Goal: Task Accomplishment & Management: Manage account settings

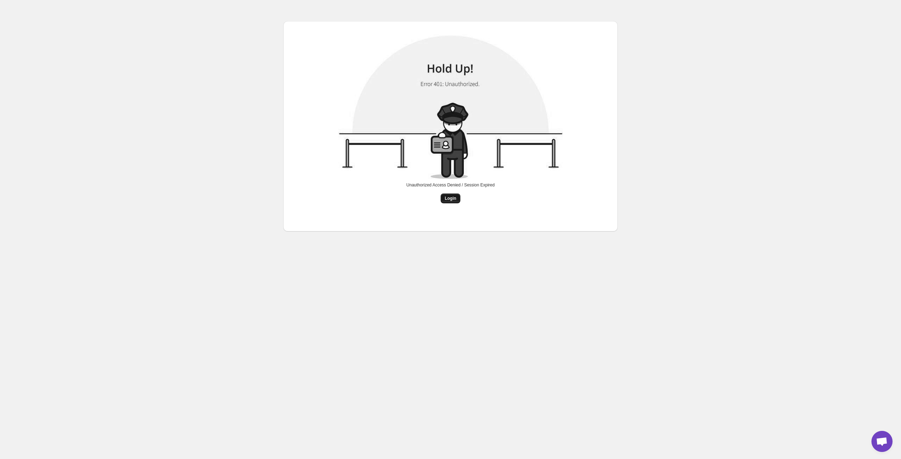
click at [452, 201] on span "Login" at bounding box center [451, 199] width 12 height 6
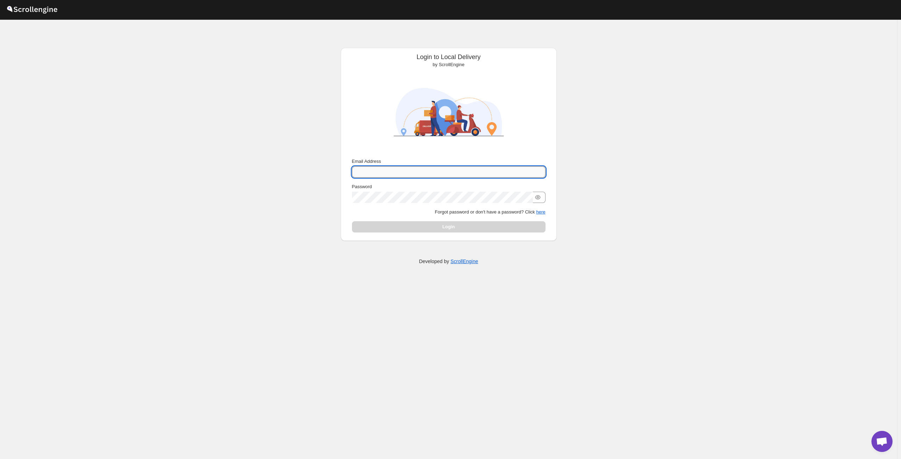
drag, startPoint x: 423, startPoint y: 167, endPoint x: 408, endPoint y: 176, distance: 16.5
click at [408, 176] on input "Email Address" at bounding box center [449, 171] width 194 height 11
click at [546, 212] on div "Submit Email Address Password Forgot password or don't have a password? Click h…" at bounding box center [448, 195] width 205 height 80
click at [541, 212] on button "here" at bounding box center [540, 211] width 9 height 5
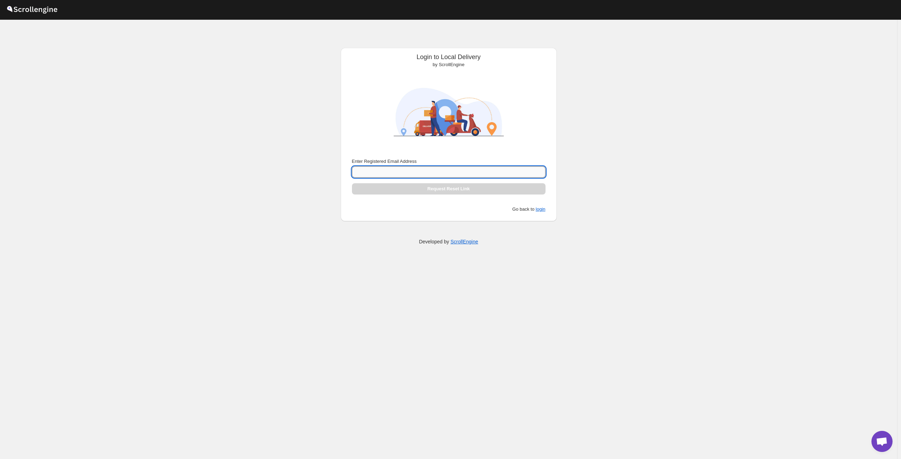
click at [464, 169] on input "Enter Registered Email Address" at bounding box center [449, 171] width 194 height 11
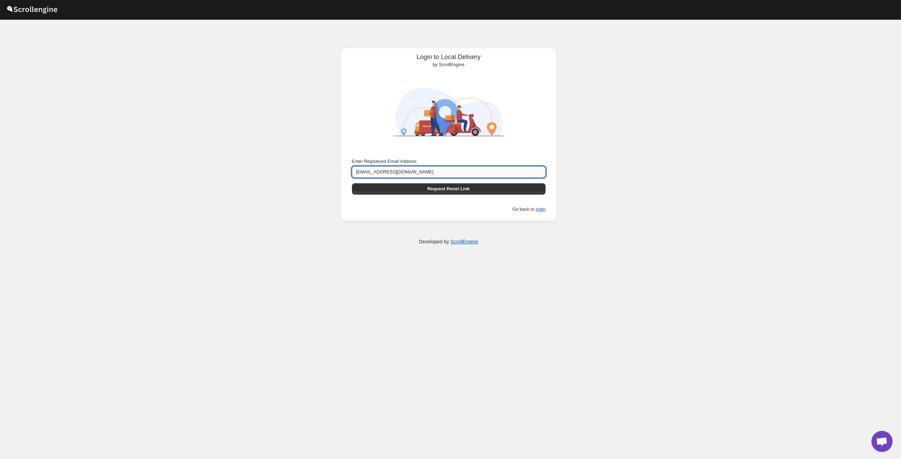
type input "Info.dessertavenue@gmail.com"
click at [352, 48] on button "Submit" at bounding box center [362, 51] width 20 height 7
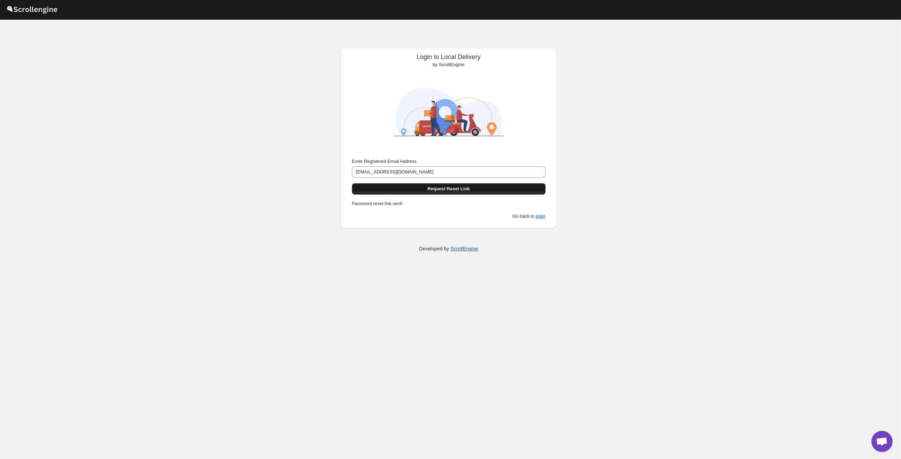
click at [474, 189] on button "Request Reset Link" at bounding box center [449, 188] width 194 height 11
click at [445, 173] on input "Info.dessertavenue@gmail.com" at bounding box center [449, 171] width 194 height 11
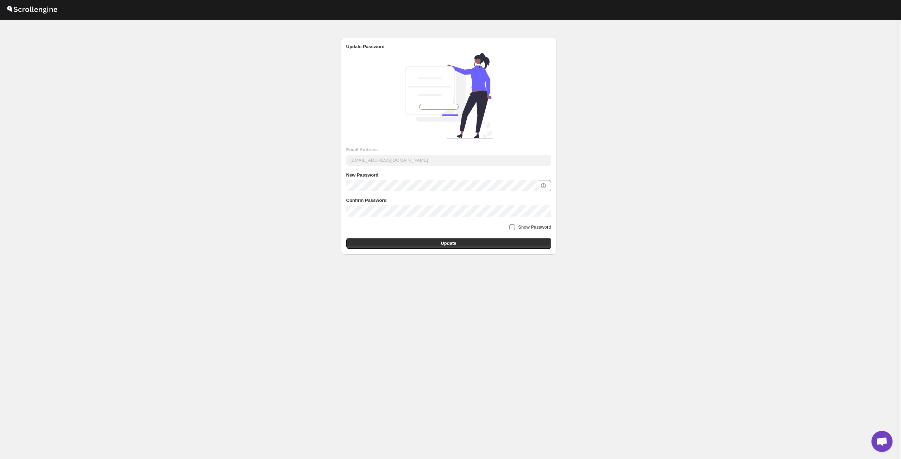
click at [518, 229] on label "Show Password" at bounding box center [530, 227] width 42 height 10
click at [515, 229] on input "Show Password" at bounding box center [512, 227] width 6 height 6
checkbox input "true"
click at [509, 249] on div "Submit Email Address info.dessertavenue@gmail.com New Password Confirm Password…" at bounding box center [449, 152] width 216 height 205
click at [493, 247] on button "Update" at bounding box center [448, 243] width 205 height 11
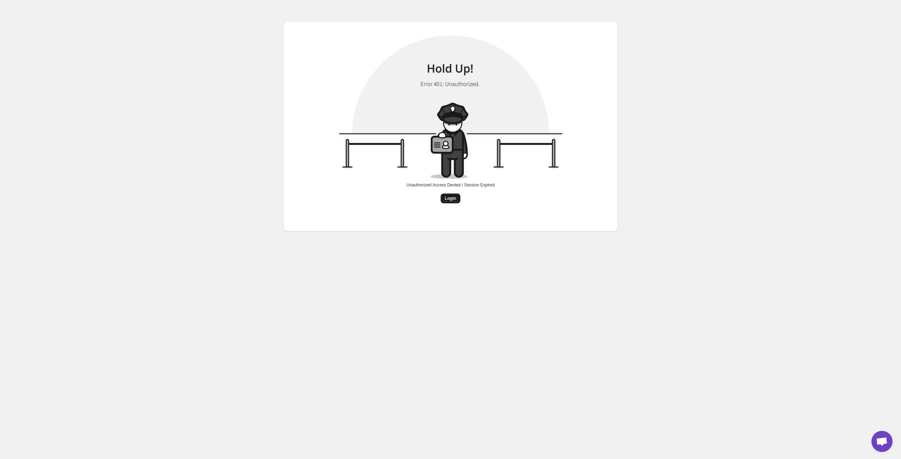
click at [448, 202] on button "Login" at bounding box center [451, 199] width 20 height 10
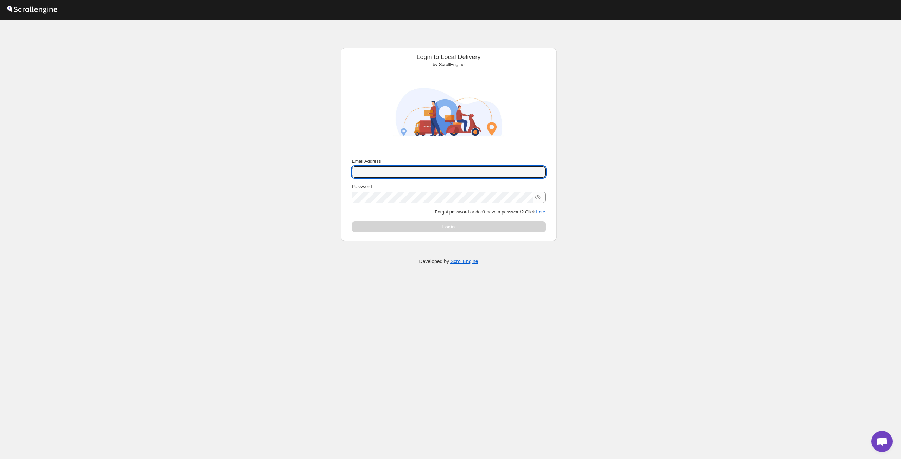
type input "[EMAIL_ADDRESS][DOMAIN_NAME]"
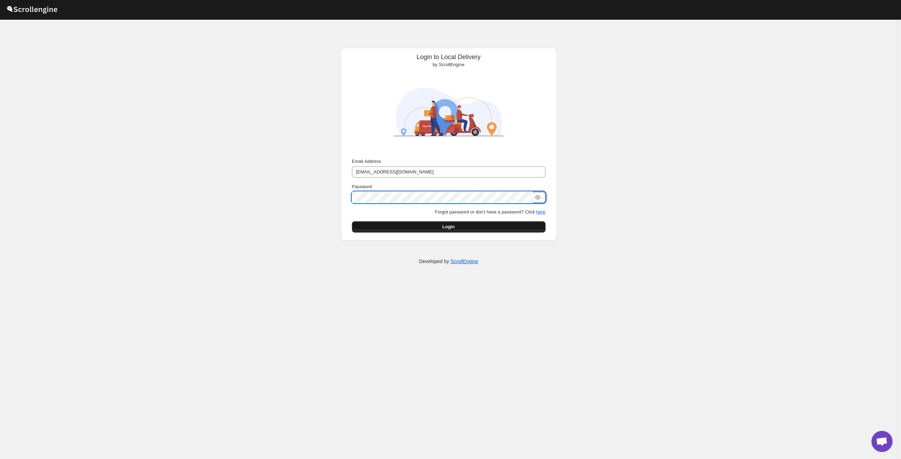
click at [493, 225] on button "Login" at bounding box center [449, 226] width 194 height 11
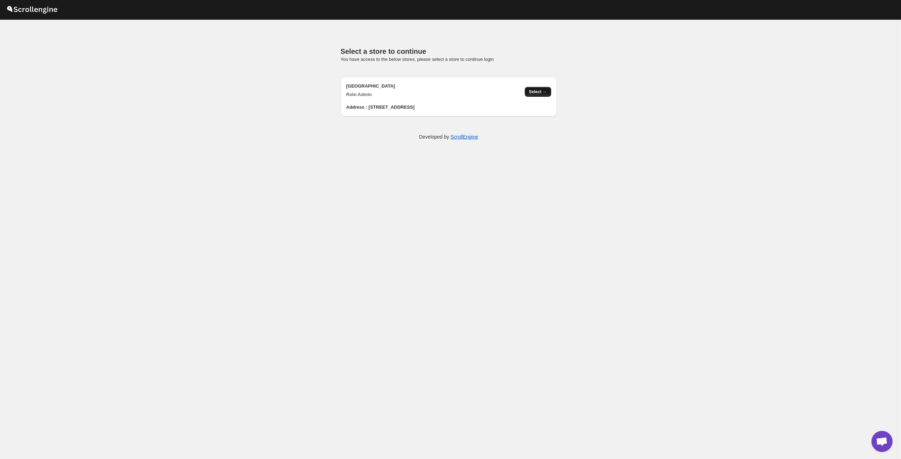
click at [538, 91] on span "Select →" at bounding box center [538, 92] width 18 height 6
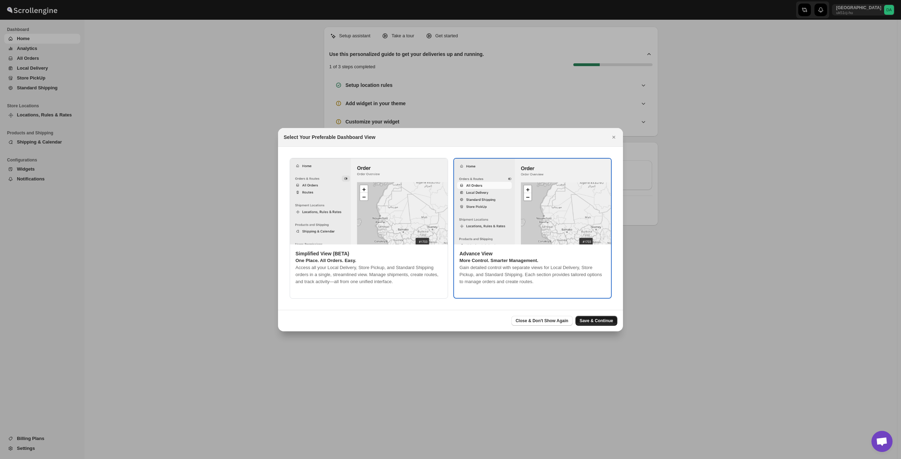
click at [603, 321] on span "Save & Continue" at bounding box center [595, 321] width 33 height 6
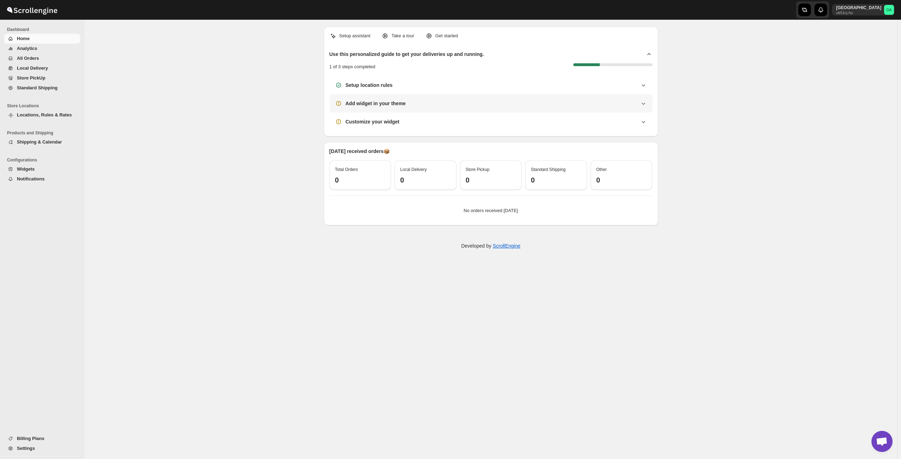
click at [429, 101] on div "Add widget in your theme" at bounding box center [491, 103] width 312 height 7
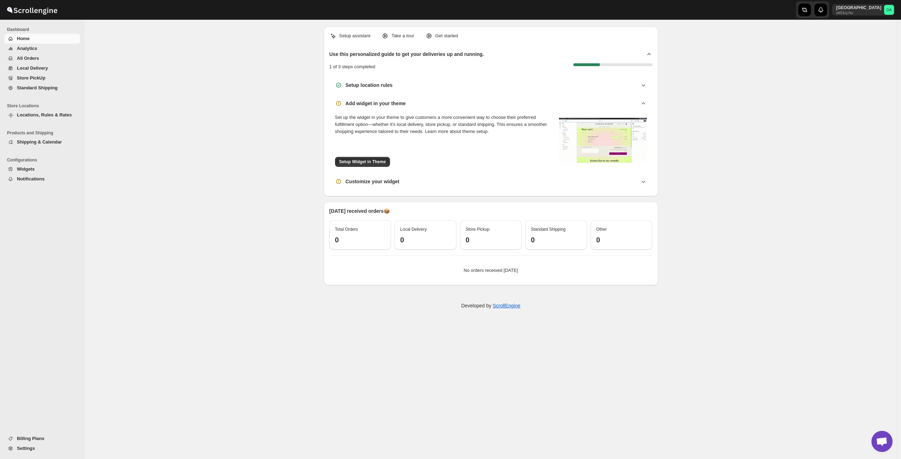
click at [27, 114] on span "Locations, Rules & Rates" at bounding box center [44, 114] width 55 height 5
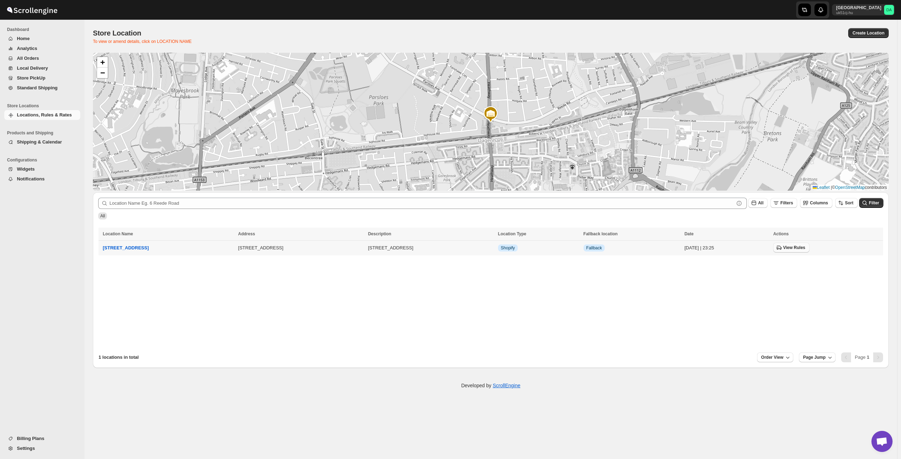
click at [783, 247] on span "View Rules" at bounding box center [794, 248] width 22 height 6
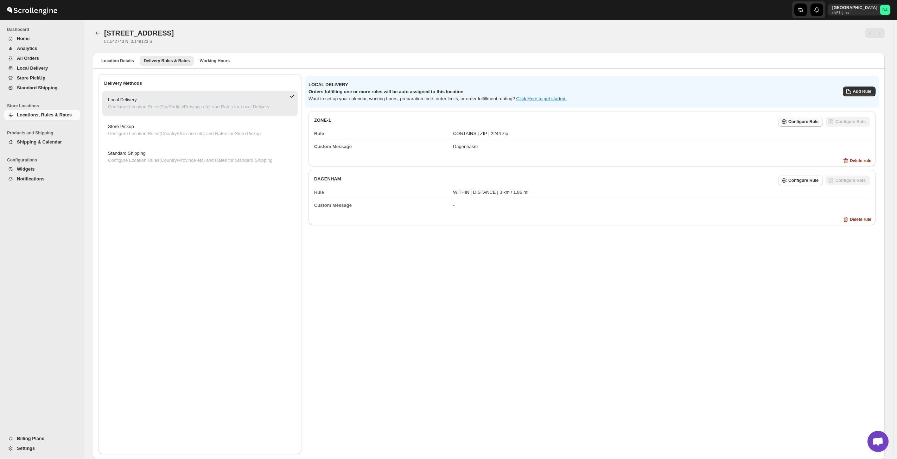
click at [817, 122] on span "Configure Rule" at bounding box center [803, 122] width 30 height 6
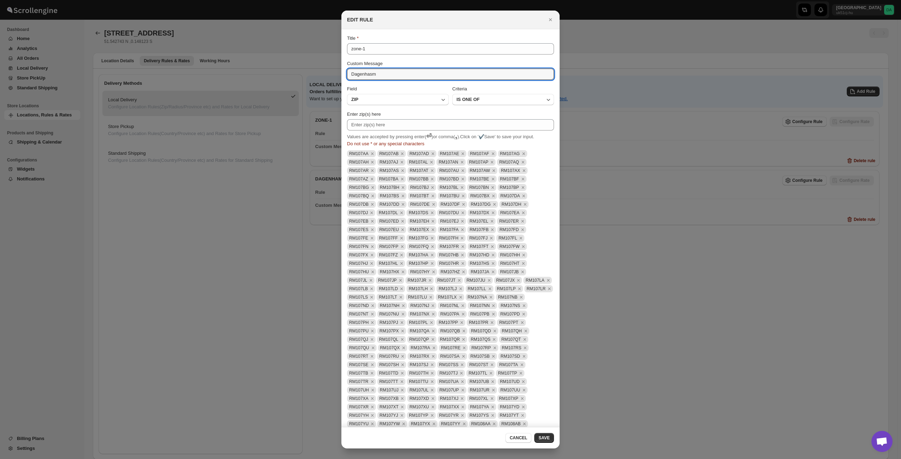
drag, startPoint x: 383, startPoint y: 77, endPoint x: 337, endPoint y: 79, distance: 46.1
type textarea "Y"
click at [538, 438] on button "SAVE" at bounding box center [544, 438] width 20 height 10
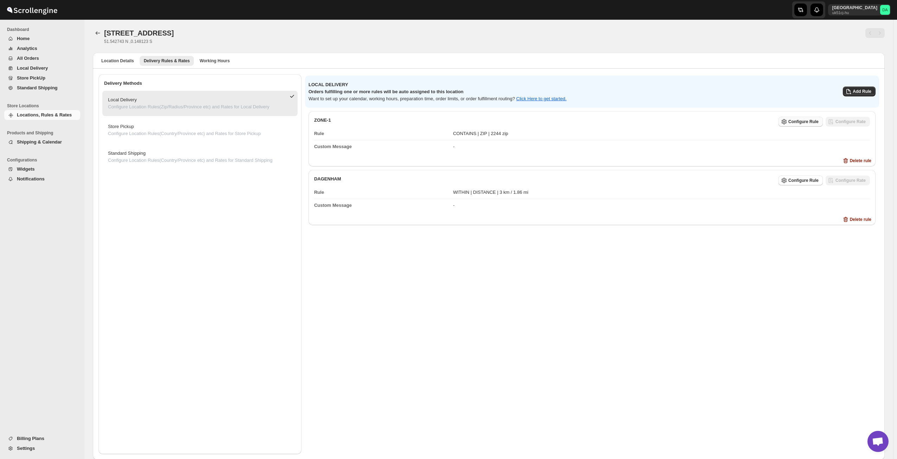
click at [817, 119] on span "Configure Rule" at bounding box center [803, 122] width 30 height 6
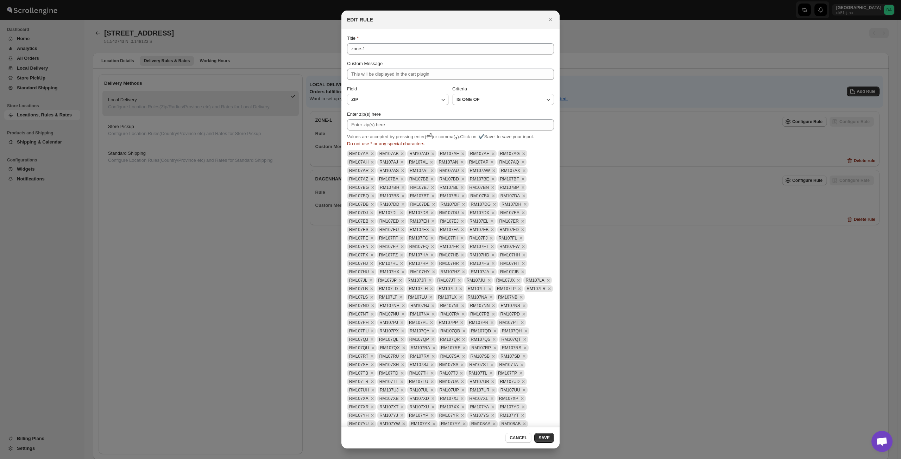
click at [185, 78] on div at bounding box center [450, 229] width 901 height 459
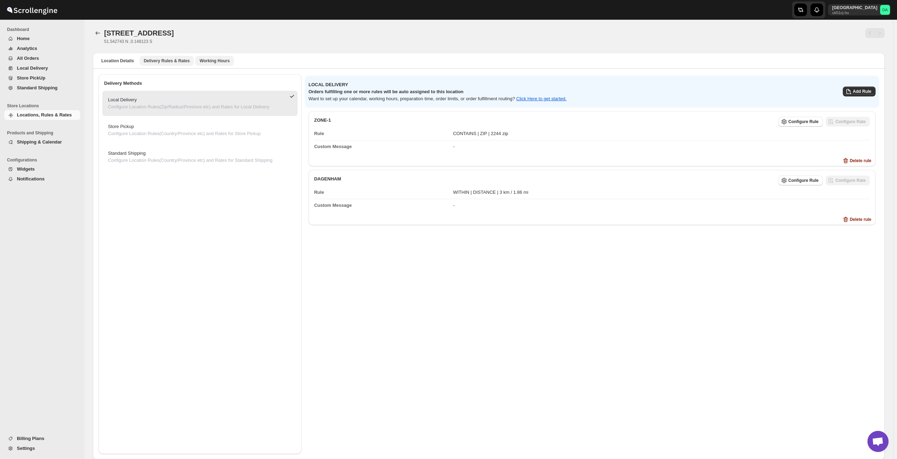
click at [210, 61] on span "Working Hours" at bounding box center [214, 61] width 30 height 6
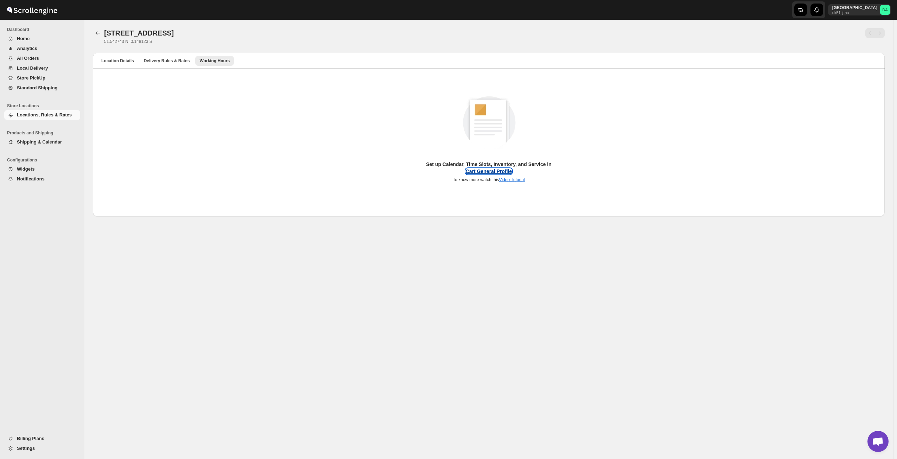
click at [500, 171] on button "Cart General Profile" at bounding box center [489, 172] width 46 height 6
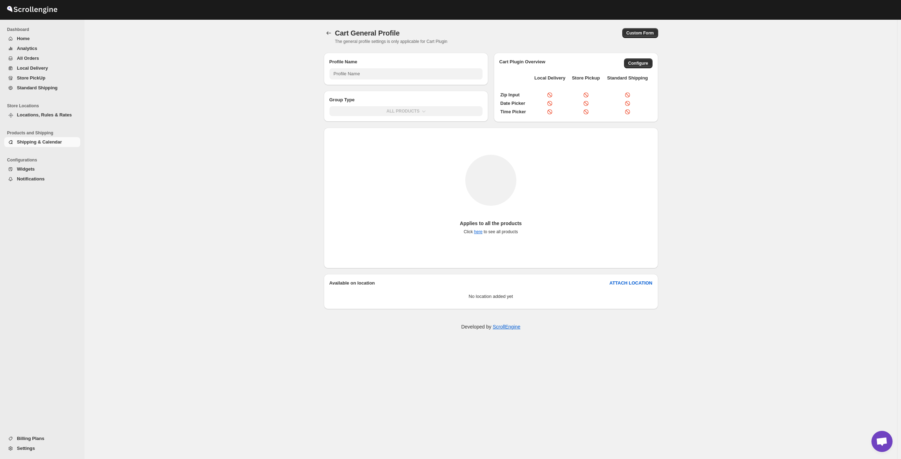
type input "General Profile (Applicable As Default Setting/CART Plugin)"
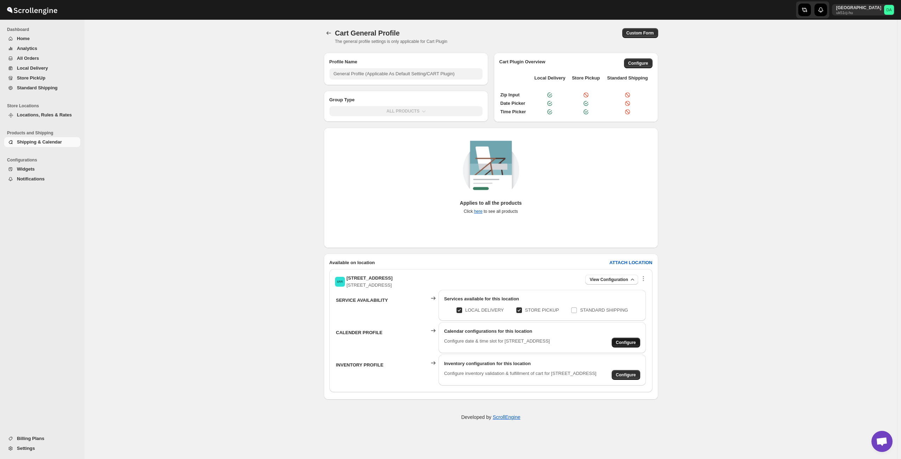
click at [631, 341] on span "Configure" at bounding box center [626, 343] width 20 height 6
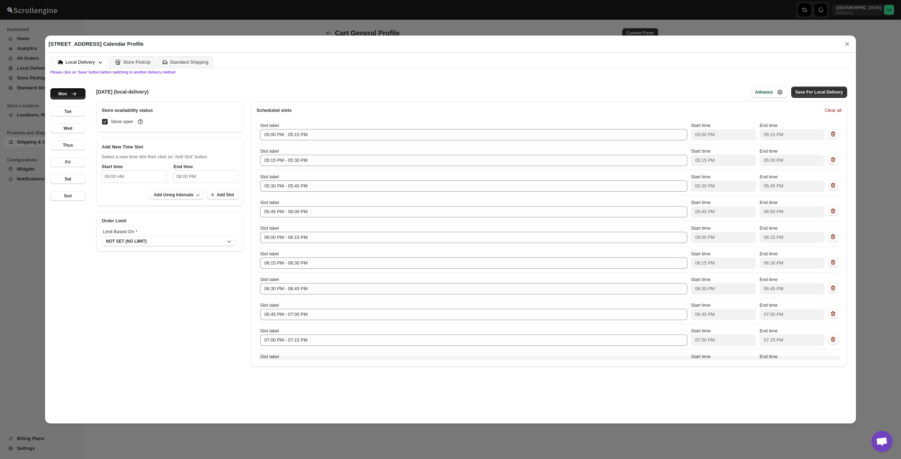
click at [850, 43] on button "×" at bounding box center [847, 44] width 11 height 10
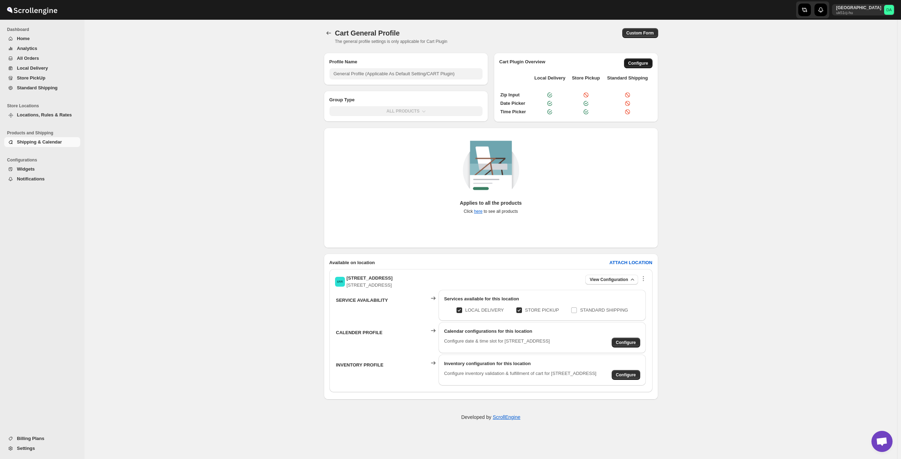
click at [644, 64] on span "Configure" at bounding box center [638, 64] width 20 height 6
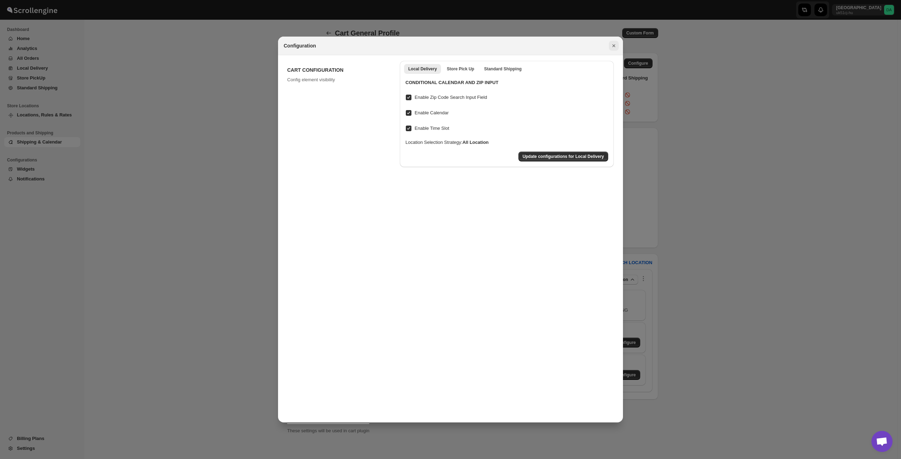
click at [612, 46] on icon "Close" at bounding box center [613, 45] width 7 height 7
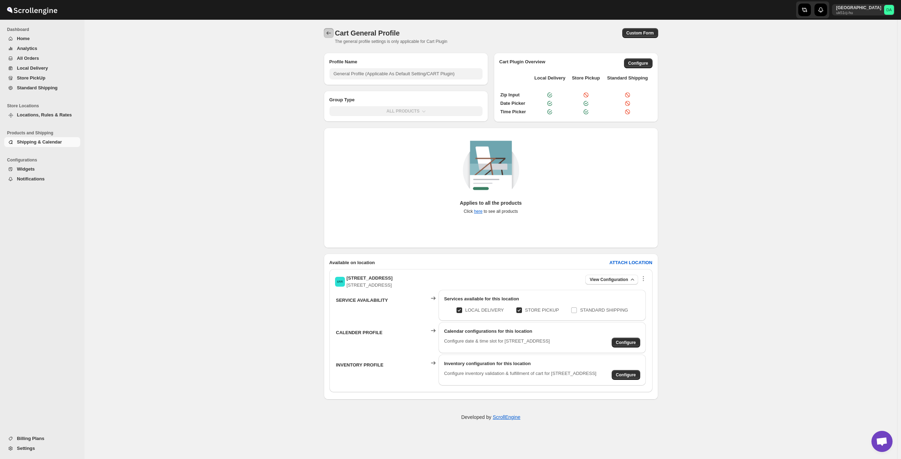
click at [332, 31] on button "Back" at bounding box center [329, 33] width 10 height 10
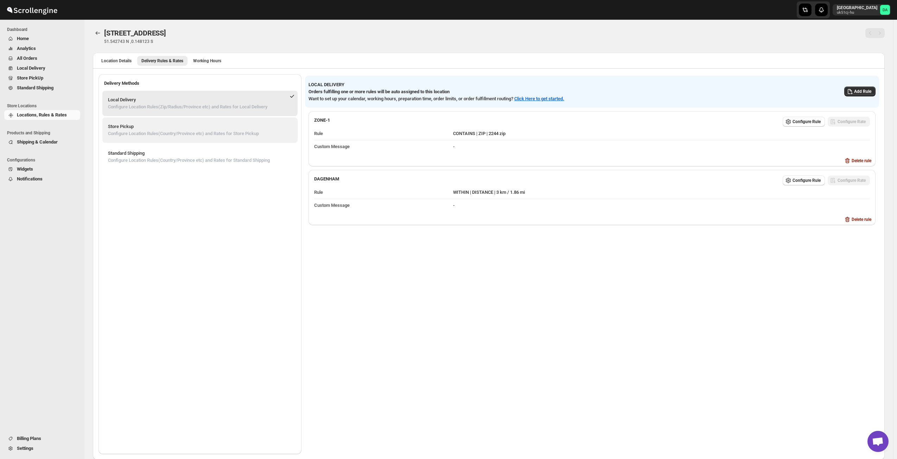
click at [237, 132] on p "Configure Location Rules(Country/Province etc) and Rates for Store Pickup" at bounding box center [183, 133] width 151 height 7
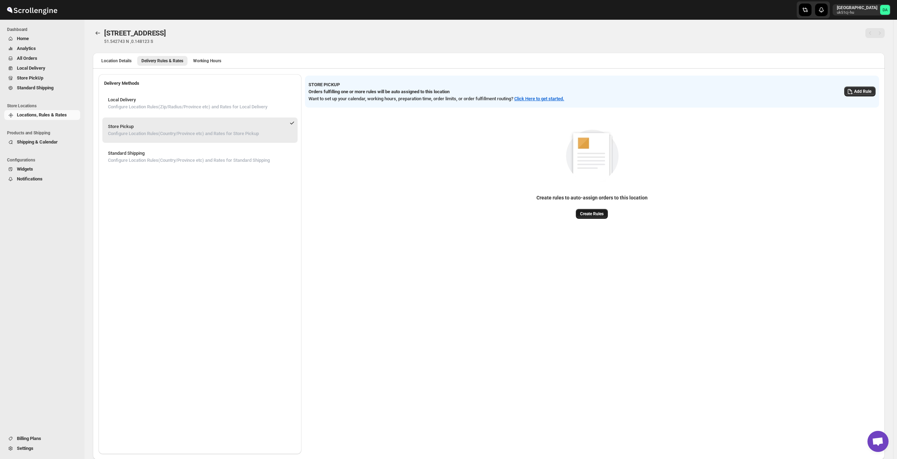
click at [587, 209] on button "Create Rules" at bounding box center [592, 214] width 32 height 10
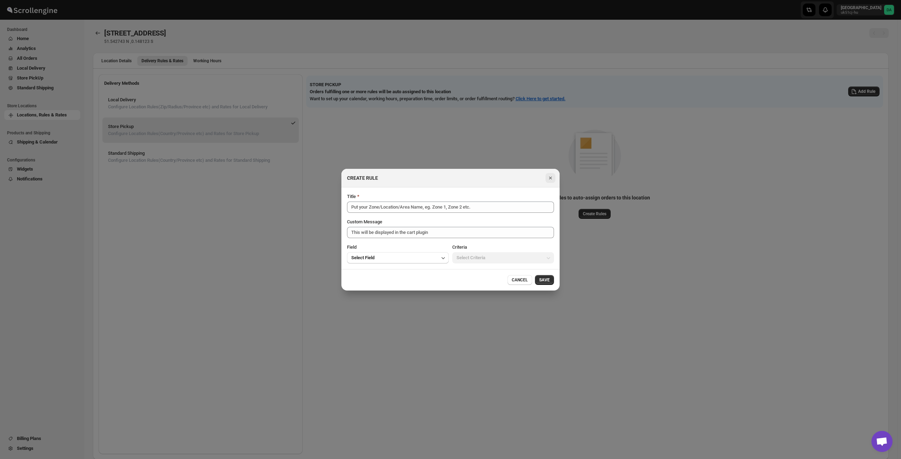
click at [548, 175] on icon "Close" at bounding box center [550, 178] width 7 height 7
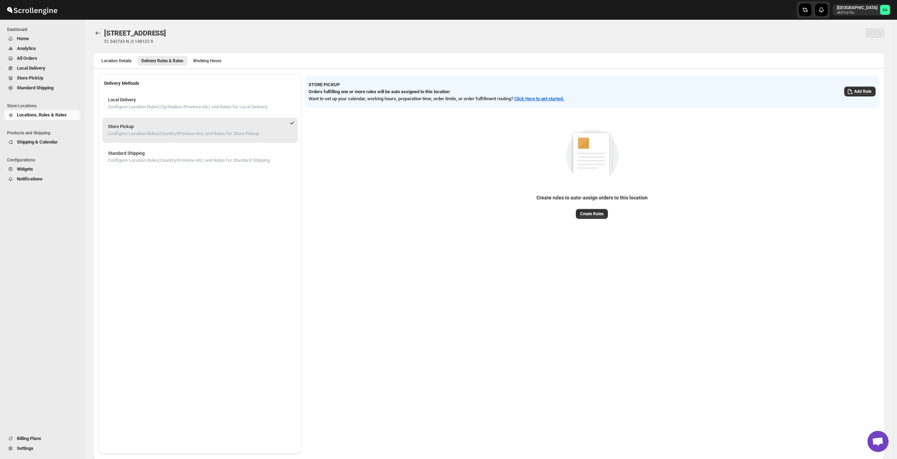
click at [30, 146] on button "Shipping & Calendar" at bounding box center [42, 142] width 76 height 10
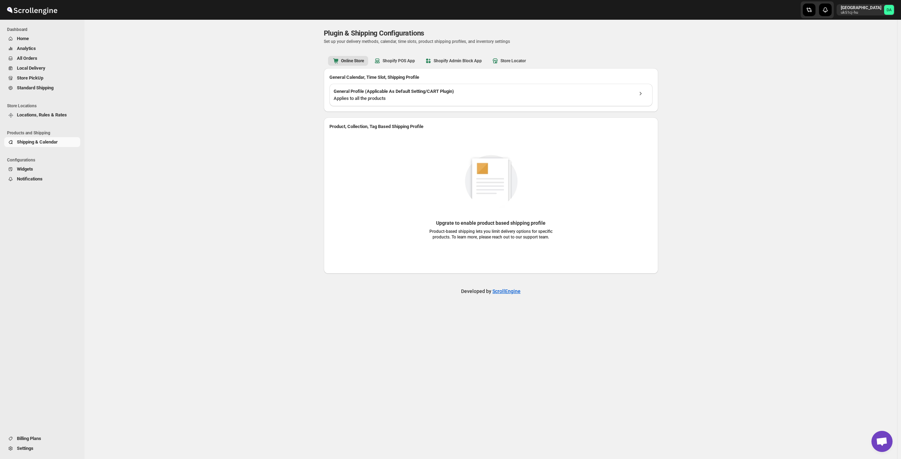
click at [407, 68] on div "General Calendar, Time Slot, Shipping Profile General Profile (Applicable As De…" at bounding box center [491, 90] width 334 height 44
click at [406, 62] on b "Shopify POS App" at bounding box center [394, 60] width 41 height 7
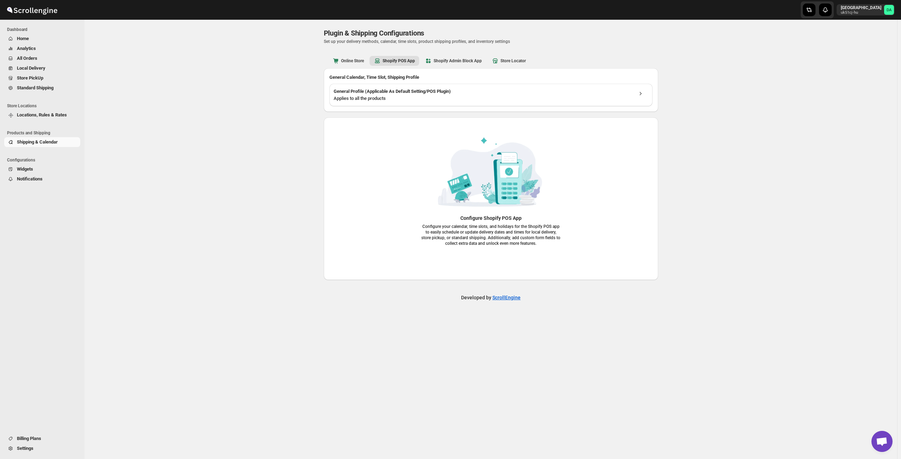
click at [38, 169] on span "Widgets" at bounding box center [48, 169] width 62 height 7
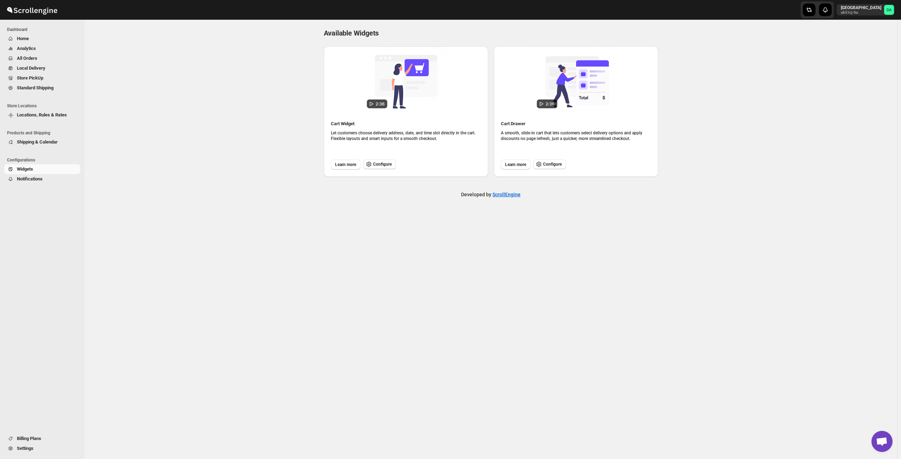
click at [41, 178] on span "Notifications" at bounding box center [30, 178] width 26 height 5
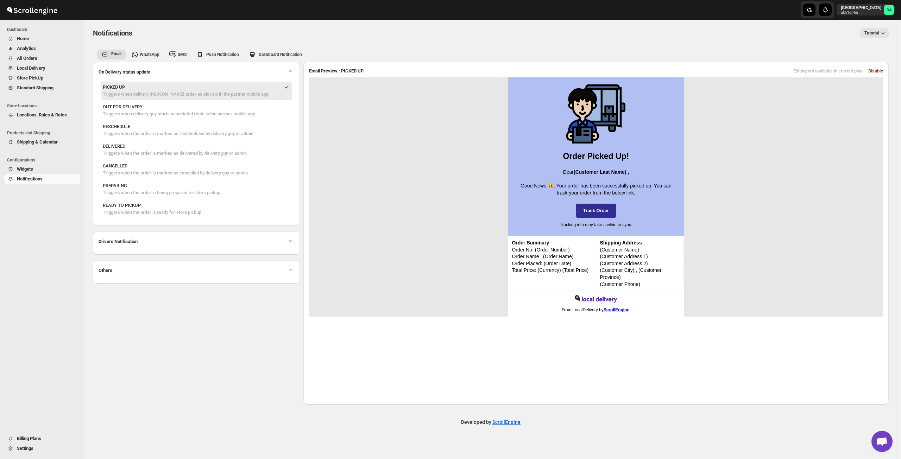
click at [219, 237] on div "Drivers Notification" at bounding box center [197, 241] width 196 height 9
click at [219, 243] on div "Drivers Notification" at bounding box center [197, 241] width 196 height 9
click at [293, 242] on icon "button" at bounding box center [290, 240] width 7 height 7
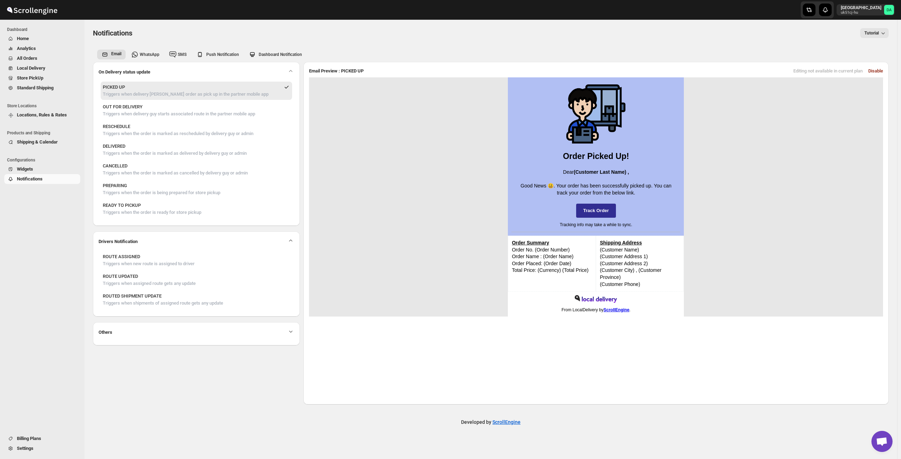
click at [289, 330] on icon "button" at bounding box center [290, 331] width 7 height 7
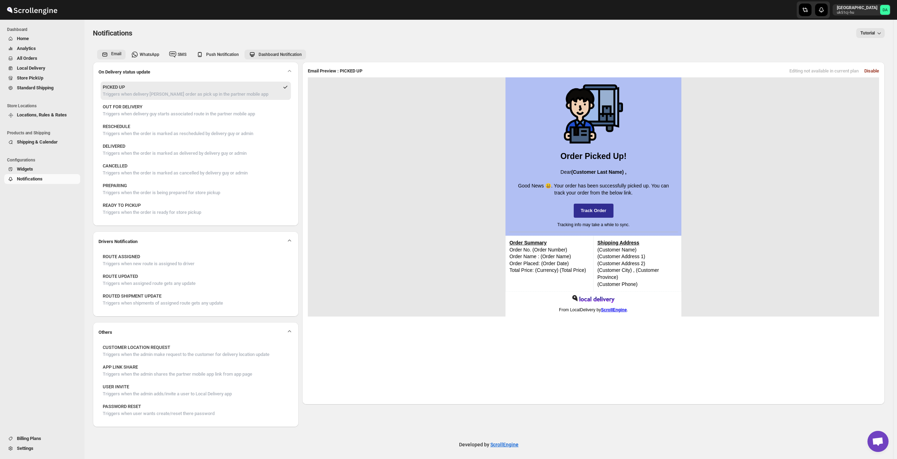
click at [275, 56] on span "Dashboard Notification" at bounding box center [280, 54] width 43 height 5
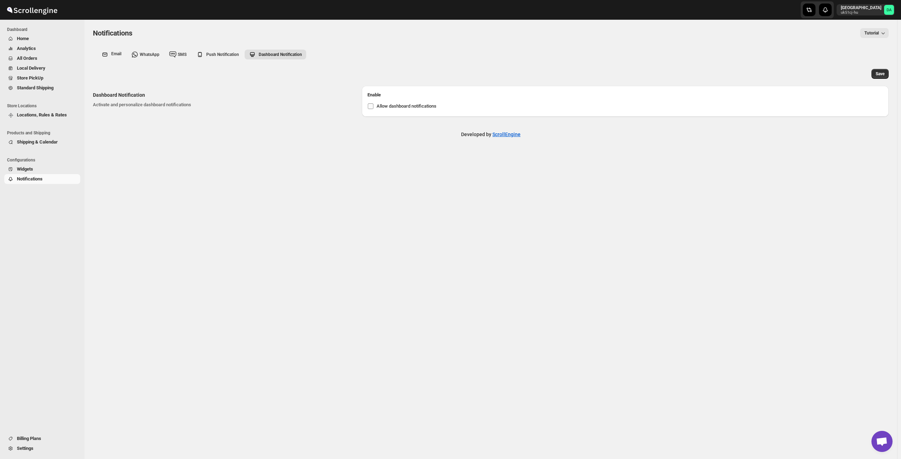
click at [412, 104] on span "Allow dashboard notifications" at bounding box center [406, 105] width 60 height 5
click at [373, 104] on input "Allow dashboard notifications" at bounding box center [371, 106] width 6 height 6
checkbox input "true"
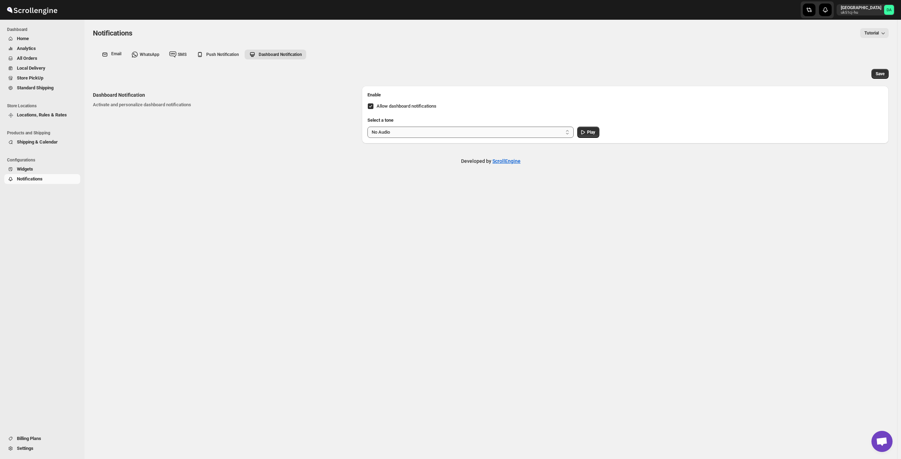
click at [466, 131] on select "No Audio ATM Key Press Sound Clear Announcement Tone Confirmation Sound Elevato…" at bounding box center [470, 132] width 206 height 11
click at [367, 127] on select "No Audio ATM Key Press Sound Clear Announcement Tone Confirmation Sound Elevato…" at bounding box center [470, 132] width 206 height 11
click at [587, 129] on button "Play" at bounding box center [588, 132] width 22 height 11
click at [513, 134] on select "No Audio ATM Key Press Sound Clear Announcement Tone Confirmation Sound Elevato…" at bounding box center [470, 132] width 206 height 11
click at [367, 127] on select "No Audio ATM Key Press Sound Clear Announcement Tone Confirmation Sound Elevato…" at bounding box center [470, 132] width 206 height 11
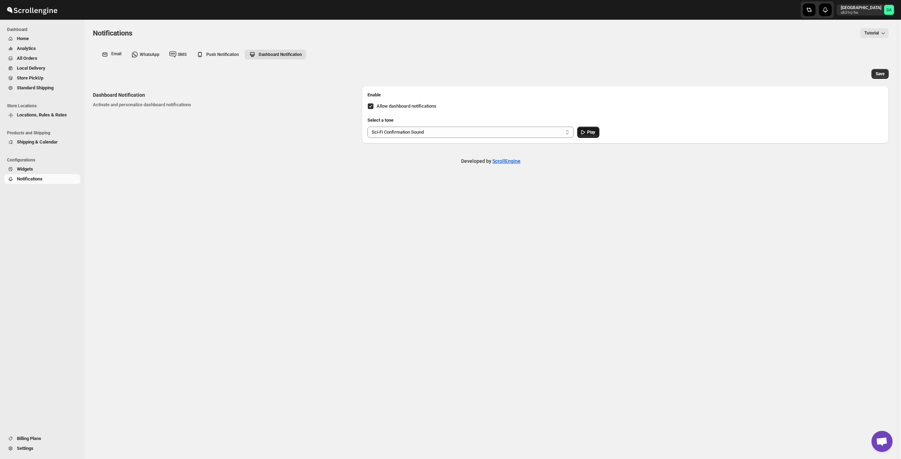
click at [590, 132] on span "Play" at bounding box center [591, 132] width 8 height 6
click at [551, 132] on select "No Audio ATM Key Press Sound Clear Announcement Tone Confirmation Sound Elevato…" at bounding box center [470, 132] width 206 height 11
click at [367, 127] on select "No Audio ATM Key Press Sound Clear Announcement Tone Confirmation Sound Elevato…" at bounding box center [470, 132] width 206 height 11
click at [585, 129] on button "Play" at bounding box center [588, 132] width 22 height 11
click at [450, 128] on select "No Audio ATM Key Press Sound Clear Announcement Tone Confirmation Sound Elevato…" at bounding box center [470, 132] width 206 height 11
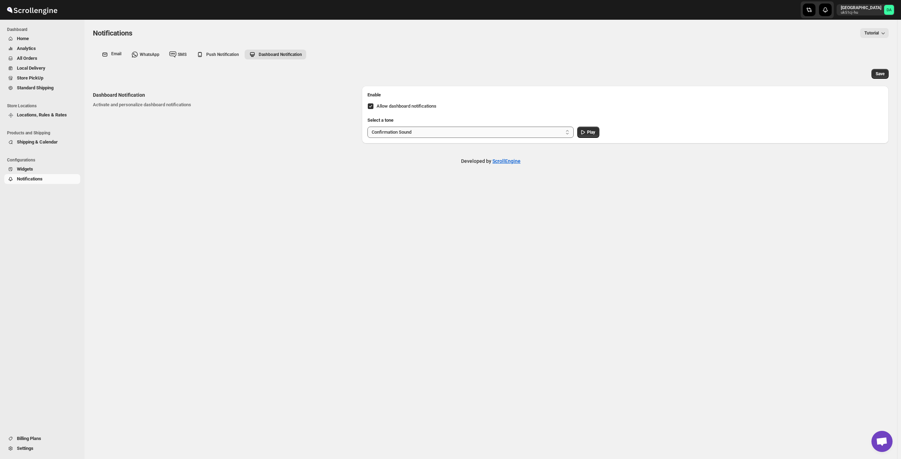
click at [367, 127] on select "No Audio ATM Key Press Sound Clear Announcement Tone Confirmation Sound Elevato…" at bounding box center [470, 132] width 206 height 11
click at [587, 132] on button "Play" at bounding box center [588, 132] width 22 height 11
click at [429, 133] on select "No Audio ATM Key Press Sound Clear Announcement Tone Confirmation Sound Elevato…" at bounding box center [470, 132] width 206 height 11
click at [367, 127] on select "No Audio ATM Key Press Sound Clear Announcement Tone Confirmation Sound Elevato…" at bounding box center [470, 132] width 206 height 11
click at [593, 133] on span "Play" at bounding box center [591, 132] width 8 height 6
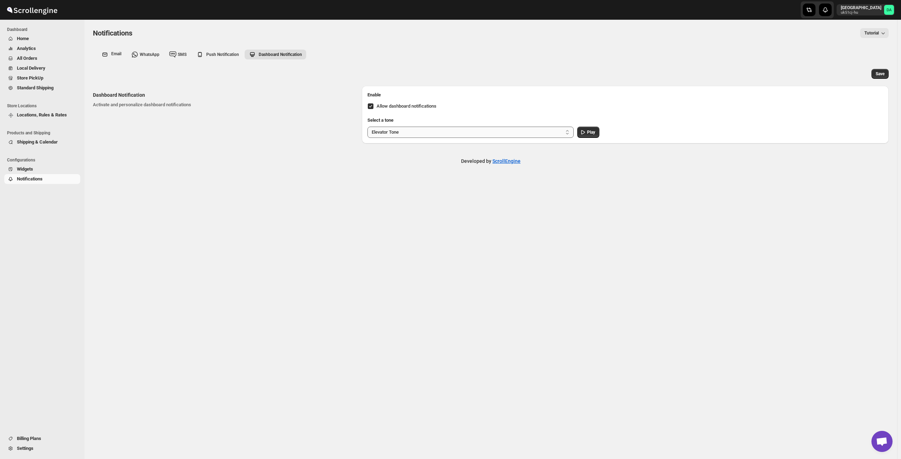
click at [489, 131] on select "No Audio ATM Key Press Sound Clear Announcement Tone Confirmation Sound Elevato…" at bounding box center [470, 132] width 206 height 11
click at [367, 127] on select "No Audio ATM Key Press Sound Clear Announcement Tone Confirmation Sound Elevato…" at bounding box center [470, 132] width 206 height 11
drag, startPoint x: 575, startPoint y: 133, endPoint x: 585, endPoint y: 133, distance: 9.5
click at [576, 133] on div "No Audio ATM Key Press Sound Clear Announcement Tone Confirmation Sound Elevato…" at bounding box center [624, 132] width 515 height 11
click at [591, 133] on span "Play" at bounding box center [591, 132] width 8 height 6
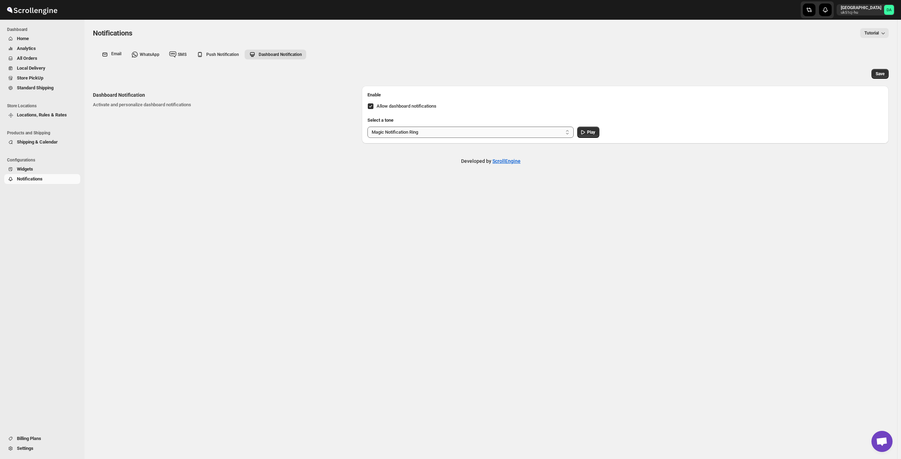
click at [519, 133] on select "No Audio ATM Key Press Sound Clear Announcement Tone Confirmation Sound Elevato…" at bounding box center [470, 132] width 206 height 11
click at [367, 127] on select "No Audio ATM Key Press Sound Clear Announcement Tone Confirmation Sound Elevato…" at bounding box center [470, 132] width 206 height 11
click at [503, 133] on select "No Audio ATM Key Press Sound Clear Announcement Tone Confirmation Sound Elevato…" at bounding box center [470, 132] width 206 height 11
select select "[URL][DOMAIN_NAME]"
click at [367, 127] on select "No Audio ATM Key Press Sound Clear Announcement Tone Confirmation Sound Elevato…" at bounding box center [470, 132] width 206 height 11
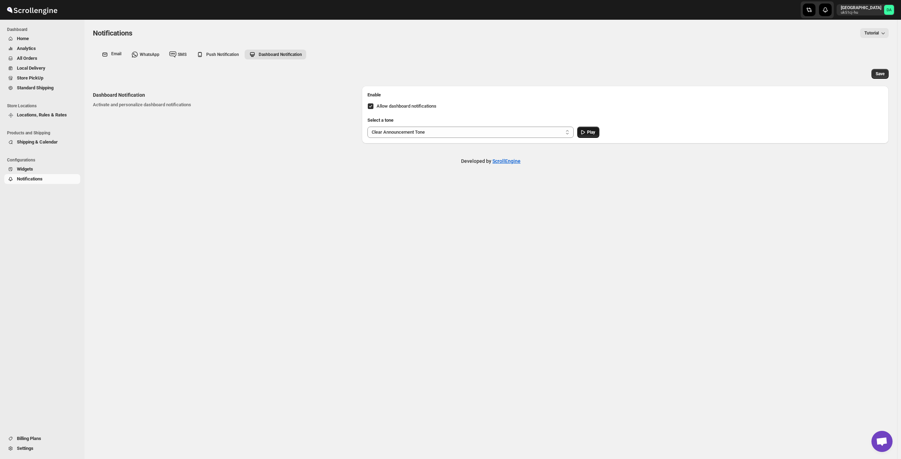
click at [591, 129] on button "Play" at bounding box center [588, 132] width 22 height 11
click at [880, 34] on icon "button" at bounding box center [882, 33] width 7 height 7
click at [877, 45] on span "How to customize notifications?" at bounding box center [861, 47] width 64 height 5
click at [220, 55] on span "Push Notification" at bounding box center [222, 54] width 33 height 5
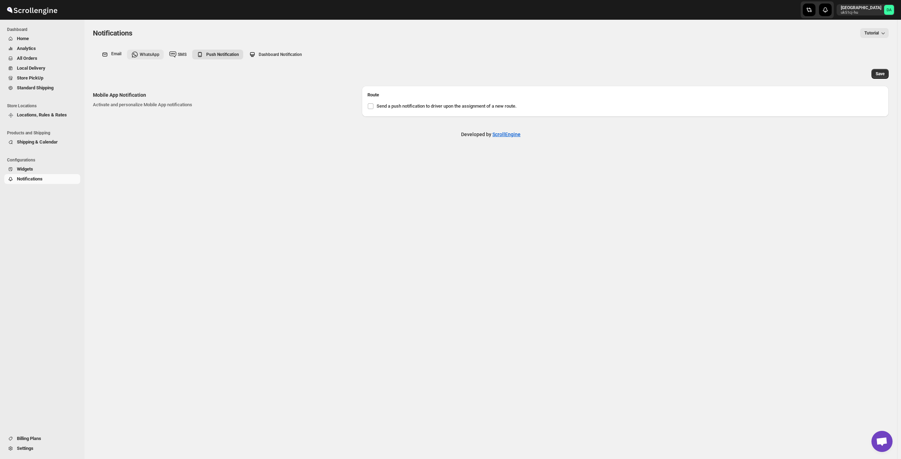
click at [148, 52] on span "WhatsApp" at bounding box center [150, 54] width 20 height 5
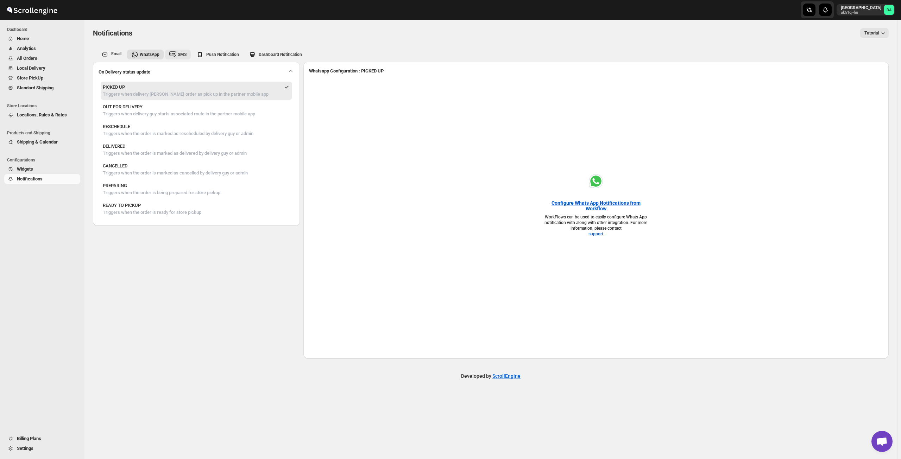
click at [185, 55] on span "SMS" at bounding box center [182, 54] width 9 height 5
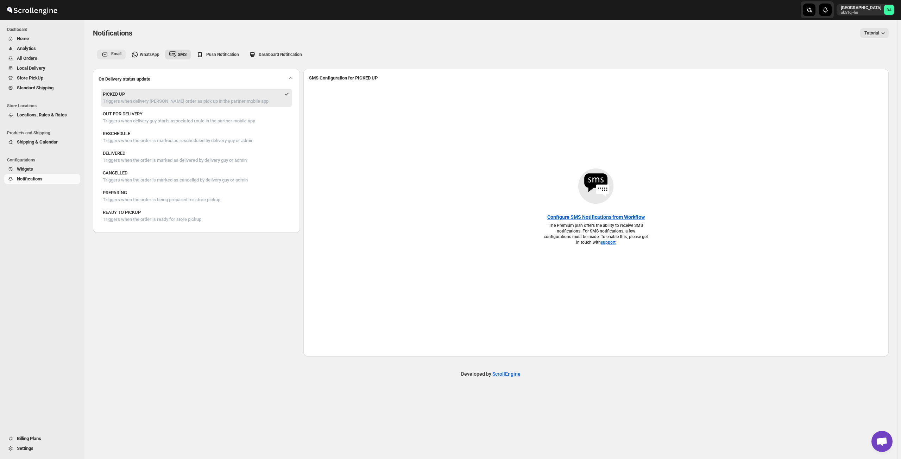
click at [105, 54] on icon "email-tab" at bounding box center [104, 54] width 7 height 7
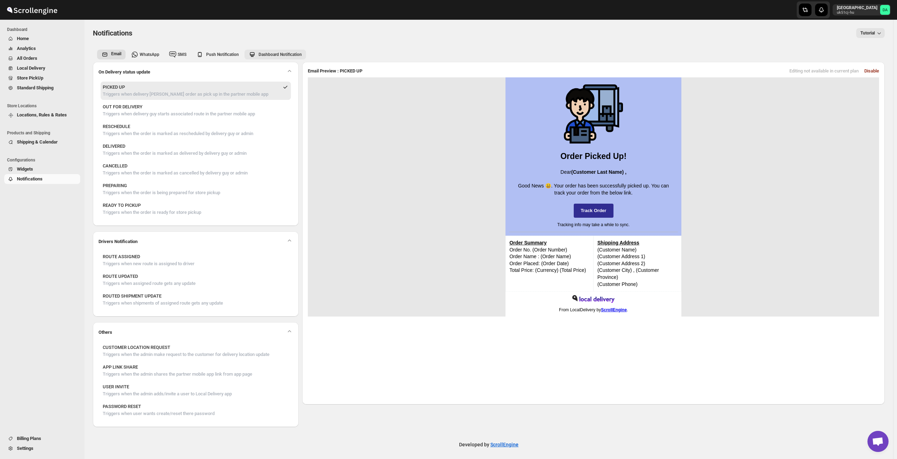
click at [275, 51] on div "Dashboard Notification" at bounding box center [274, 53] width 56 height 10
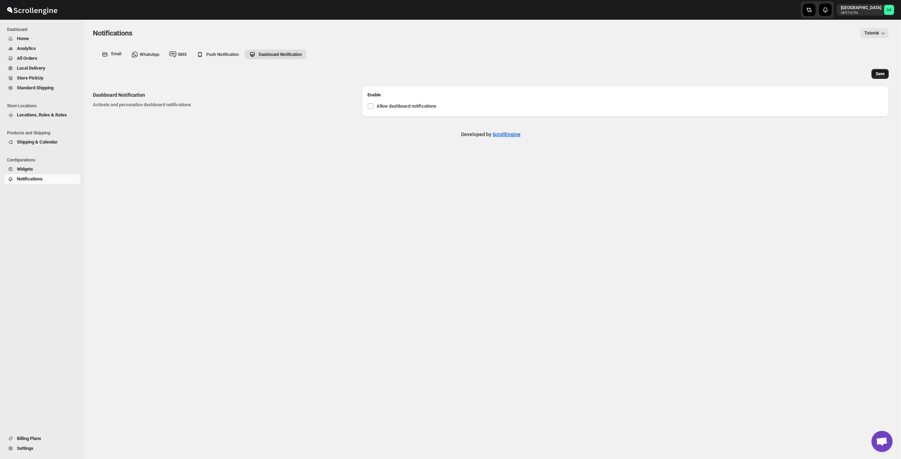
click at [885, 72] on button "Save" at bounding box center [879, 74] width 17 height 10
click at [31, 59] on span "All Orders" at bounding box center [27, 58] width 20 height 5
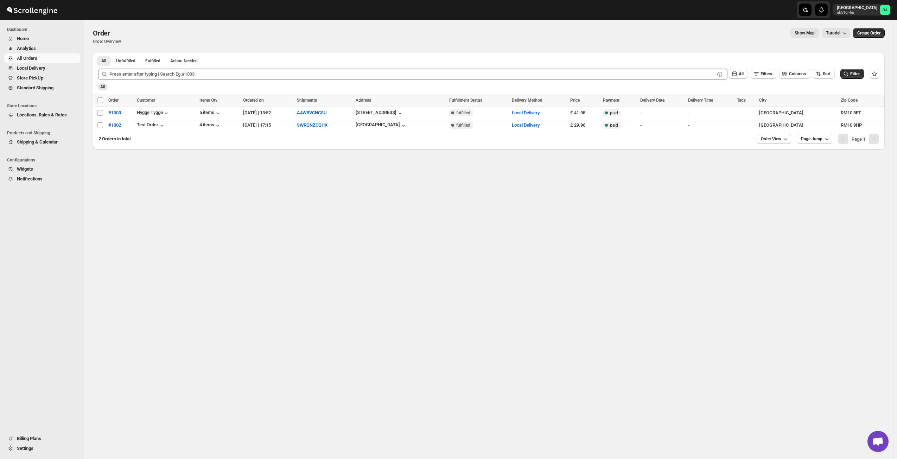
click at [43, 79] on span "Store PickUp" at bounding box center [30, 77] width 26 height 5
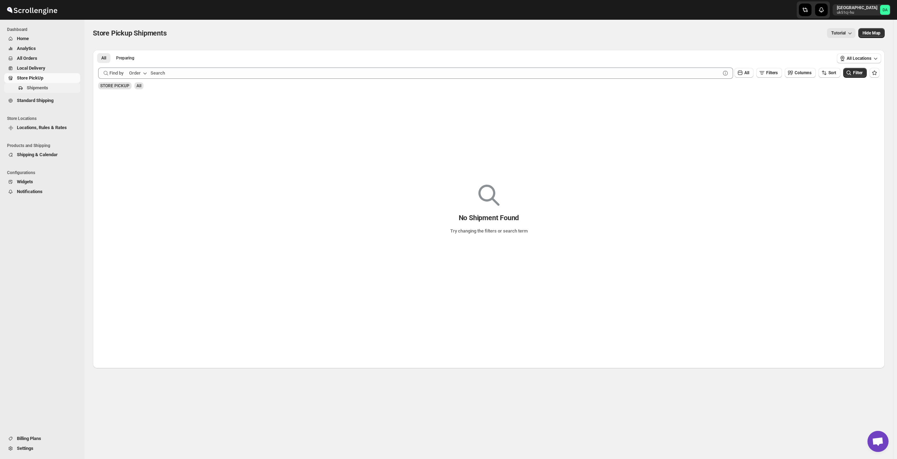
click at [41, 89] on span "Shipments" at bounding box center [37, 87] width 21 height 5
click at [41, 98] on span "Standard Shipping" at bounding box center [35, 100] width 37 height 5
click at [31, 49] on span "Analytics" at bounding box center [26, 48] width 19 height 5
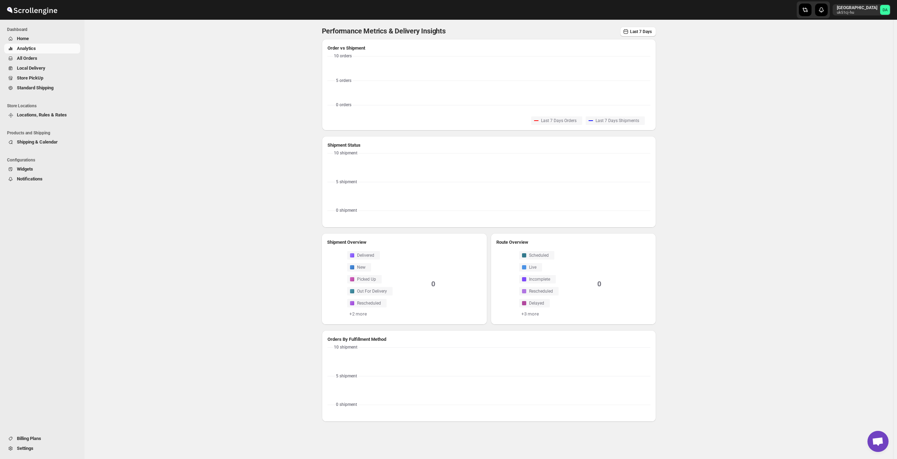
click at [42, 59] on span "All Orders" at bounding box center [48, 58] width 62 height 7
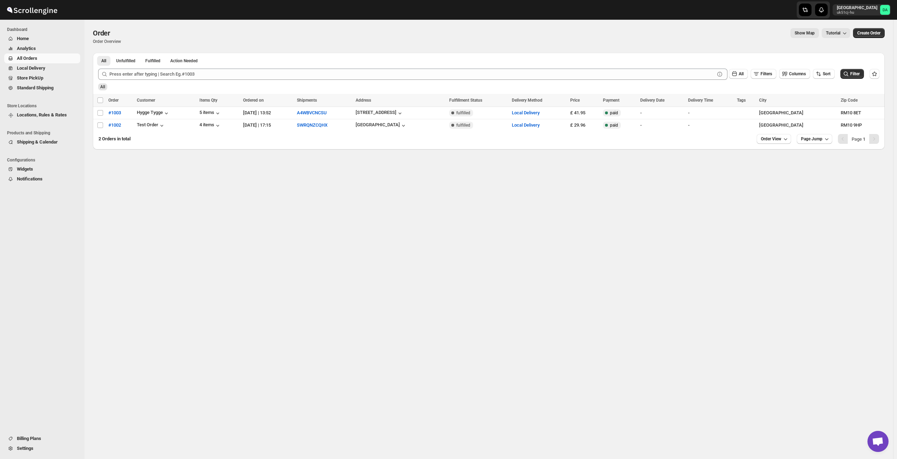
click at [37, 112] on span "Locations, Rules & Rates" at bounding box center [42, 114] width 50 height 5
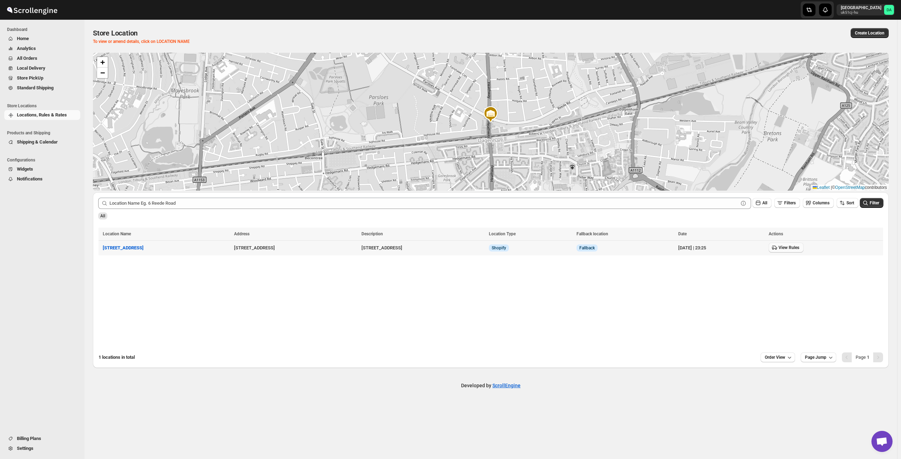
click at [780, 247] on span "View Rules" at bounding box center [788, 248] width 21 height 6
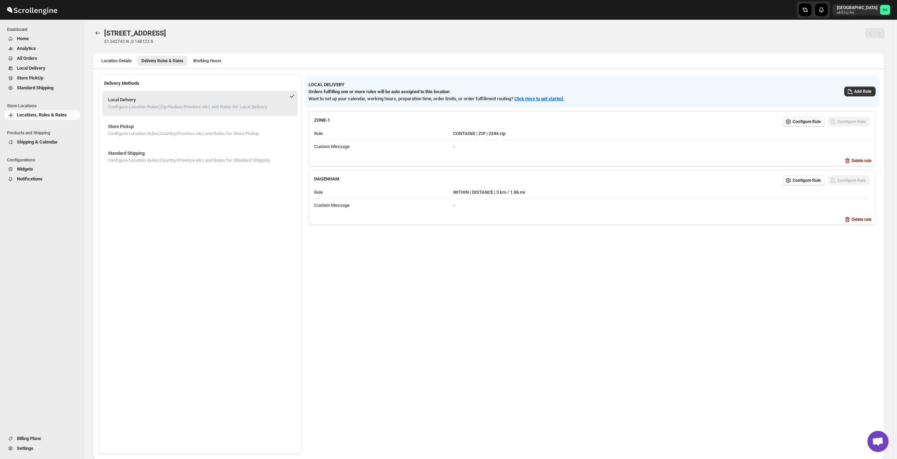
click at [810, 121] on span "Configure Rule" at bounding box center [807, 122] width 28 height 6
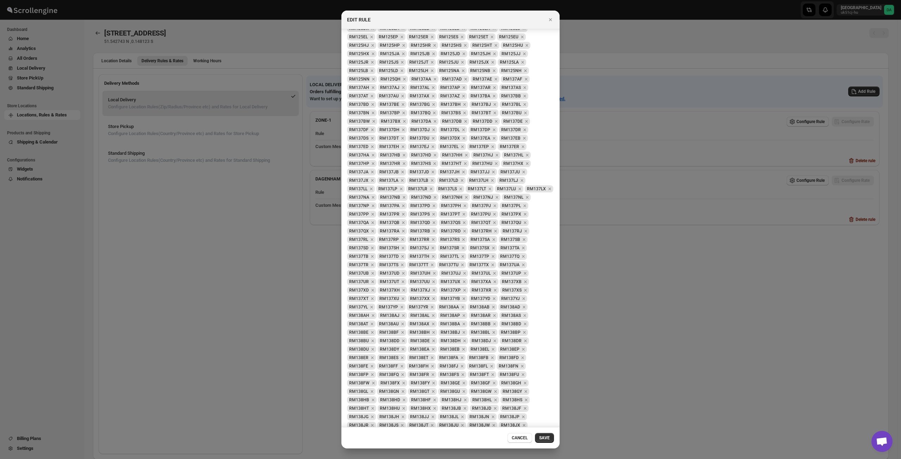
scroll to position [1161, 0]
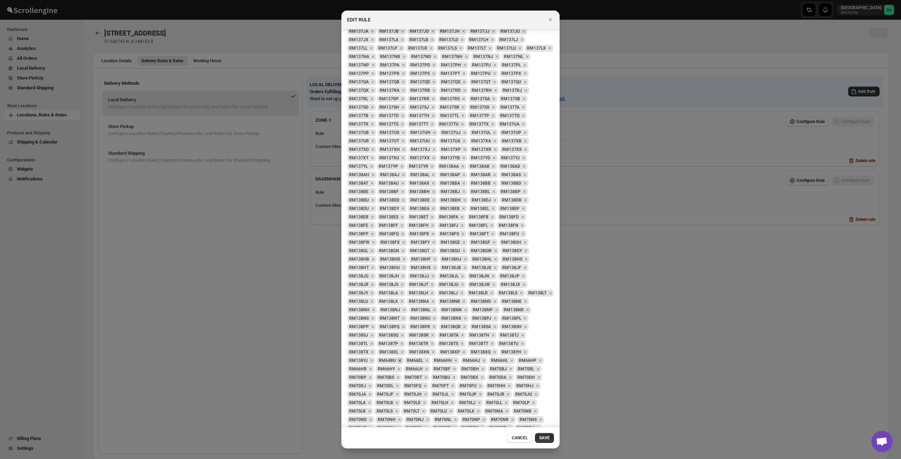
click at [403, 357] on icon "Remove RM64BU" at bounding box center [400, 360] width 6 height 6
click at [402, 357] on icon "Remove RM66EL" at bounding box center [398, 360] width 6 height 6
click at [404, 357] on icon "Remove RM66HH" at bounding box center [400, 360] width 6 height 6
click at [403, 357] on icon "Remove RM66HJ" at bounding box center [400, 360] width 6 height 6
click at [403, 357] on icon "Remove RM66HL" at bounding box center [399, 360] width 6 height 6
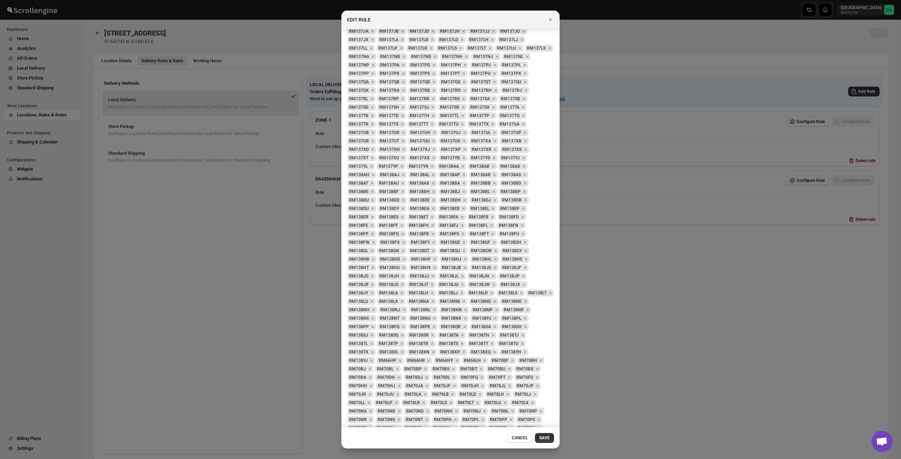
click at [403, 357] on icon "Remove RM66HP" at bounding box center [400, 360] width 6 height 6
click at [403, 357] on icon "Remove RM66HR" at bounding box center [400, 360] width 6 height 6
click at [403, 357] on icon "Remove RM66HY" at bounding box center [400, 360] width 6 height 6
click at [403, 357] on icon "Remove RM66LH" at bounding box center [399, 360] width 6 height 6
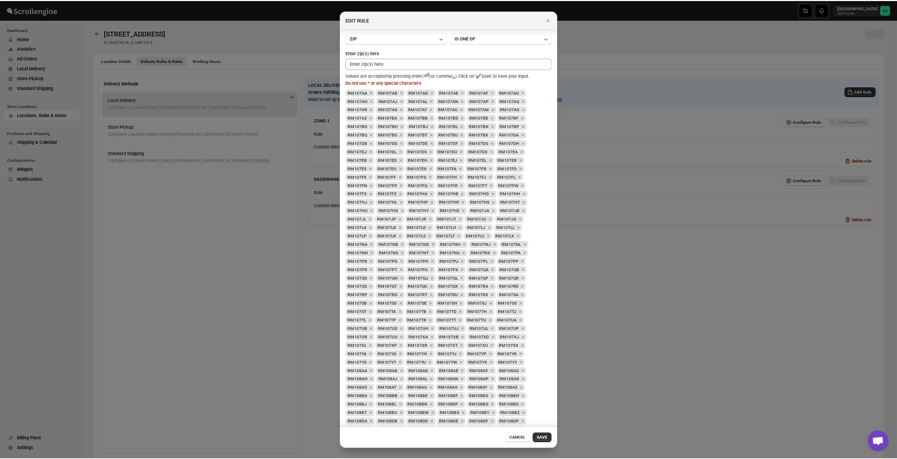
scroll to position [0, 0]
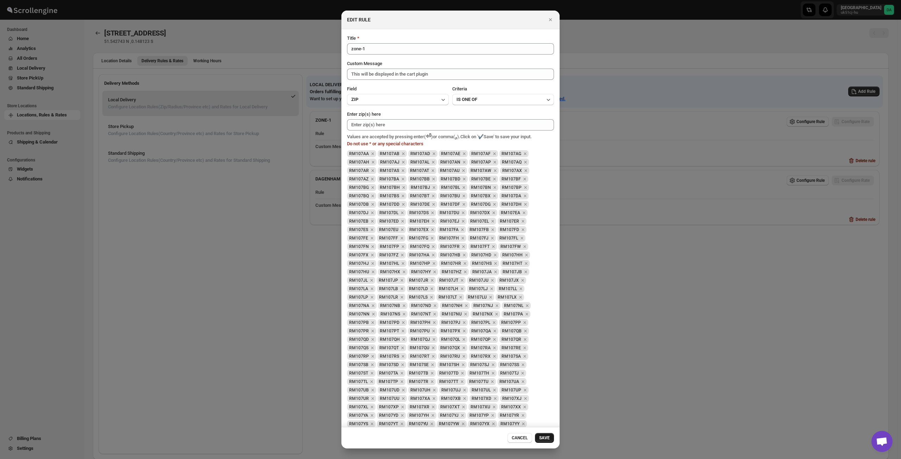
click at [544, 440] on span "SAVE" at bounding box center [544, 438] width 11 height 6
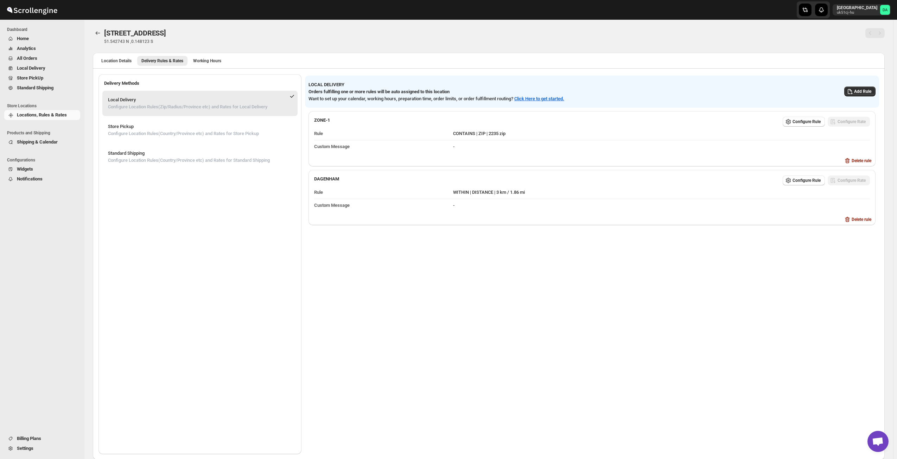
click at [55, 145] on span "Shipping & Calendar" at bounding box center [48, 142] width 62 height 7
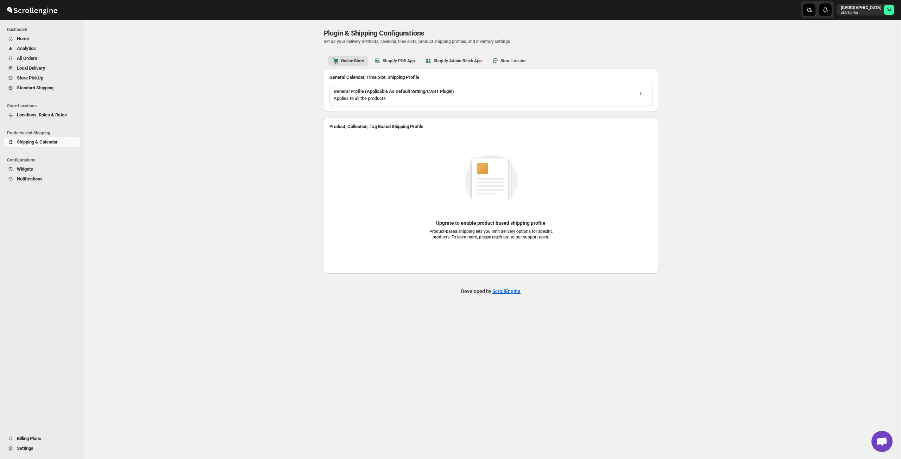
click at [23, 439] on span "Billing Plans" at bounding box center [29, 438] width 24 height 5
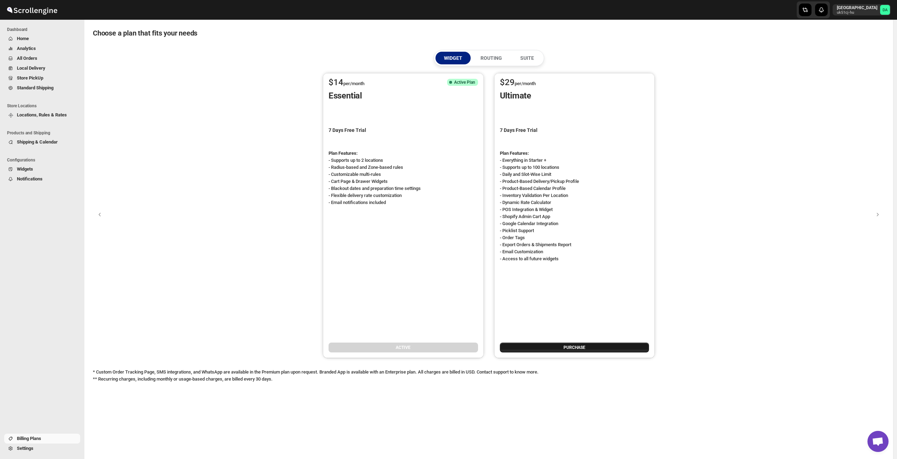
click at [596, 346] on button "PURCHASE" at bounding box center [575, 348] width 150 height 10
